Goal: Task Accomplishment & Management: Manage account settings

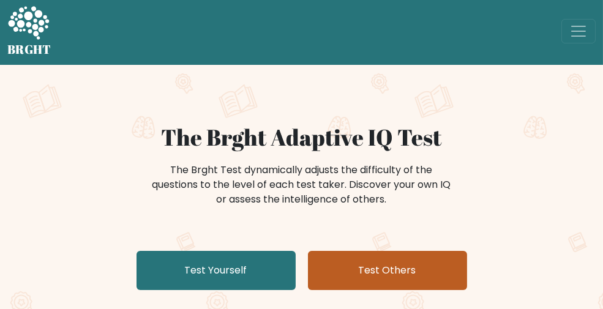
scroll to position [1, 0]
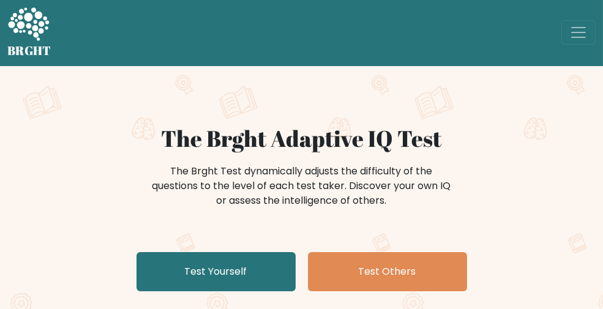
click at [0, 0] on link "Log in" at bounding box center [0, 0] width 0 height 0
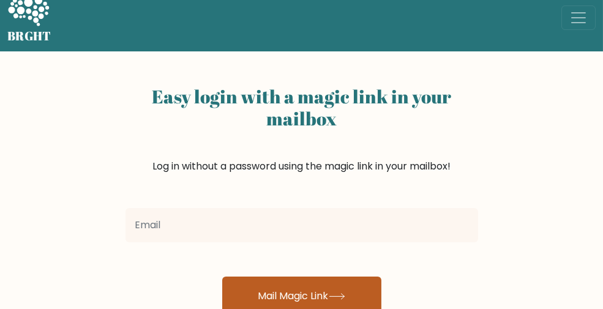
scroll to position [14, 0]
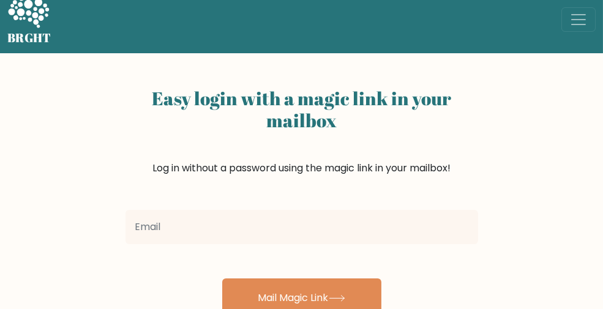
click at [303, 218] on input "email" at bounding box center [301, 227] width 352 height 34
type input "billybannana666bob@gmail.com"
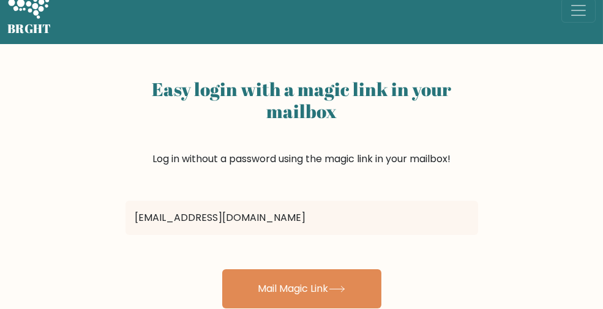
scroll to position [26, 0]
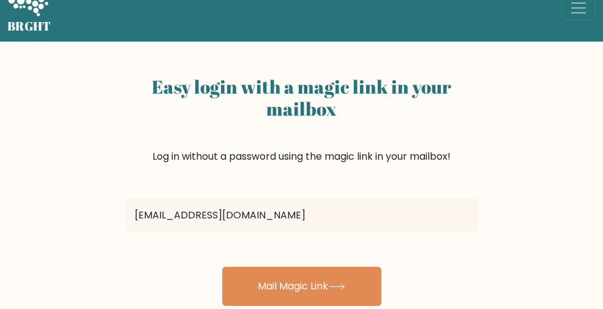
click at [285, 285] on button "Mail Magic Link" at bounding box center [301, 286] width 159 height 39
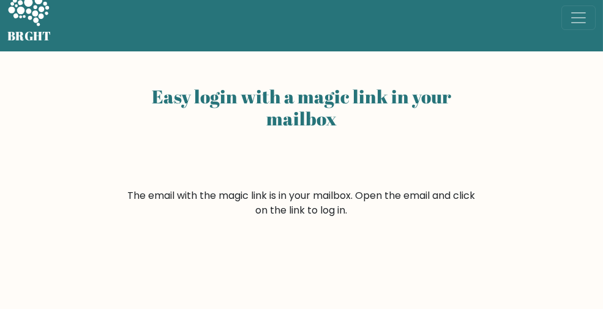
scroll to position [15, 0]
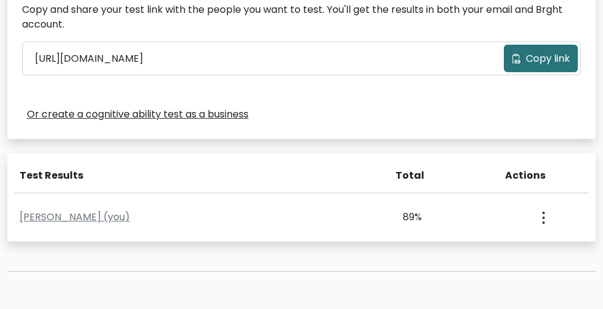
scroll to position [416, 0]
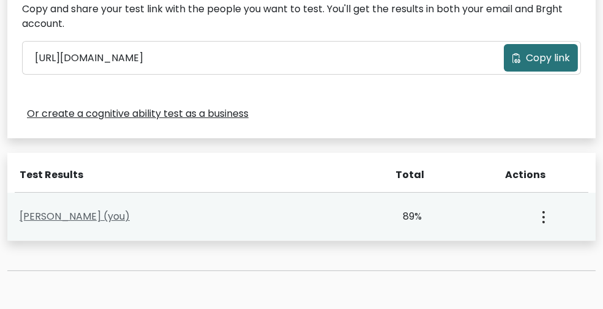
click at [69, 220] on link "Joseph Schmitz (you)" at bounding box center [75, 216] width 110 height 14
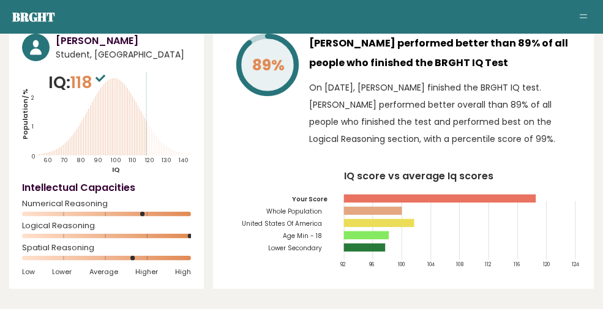
scroll to position [83, 0]
